Goal: Find specific page/section

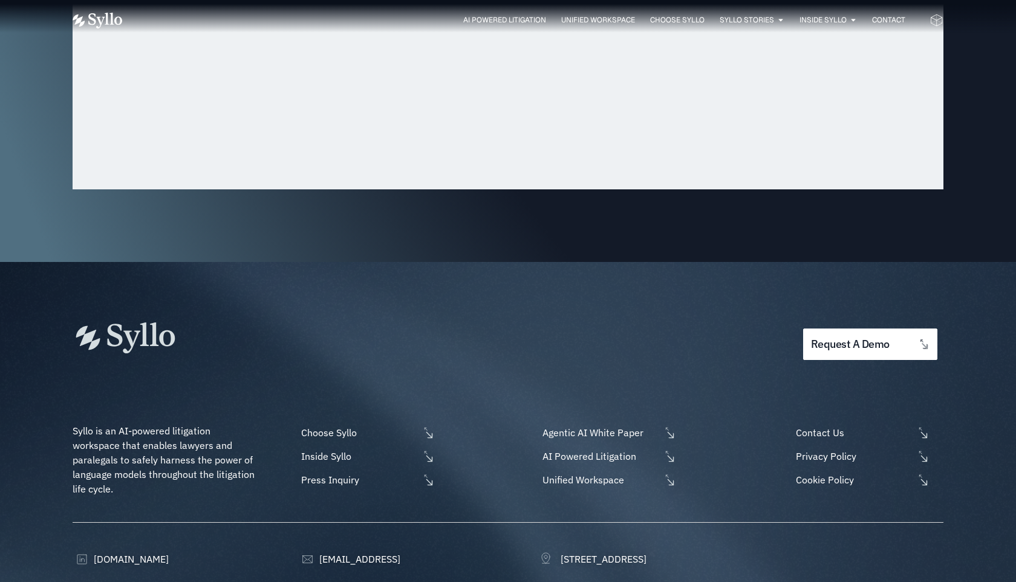
scroll to position [3956, 0]
